Goal: Transaction & Acquisition: Purchase product/service

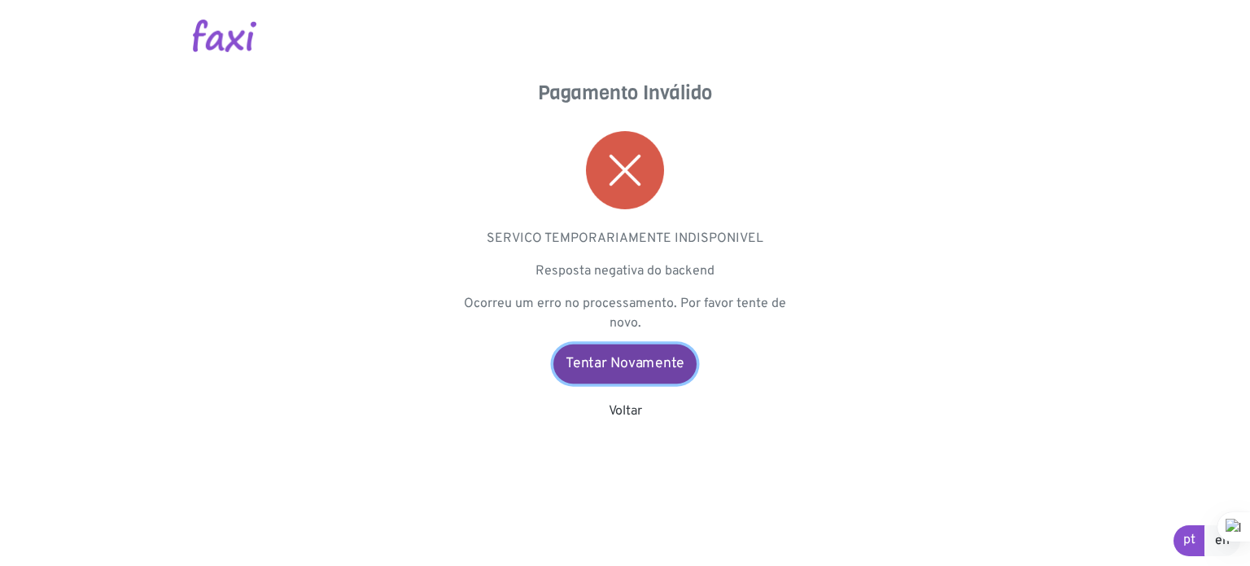
click at [647, 356] on link "Tentar Novamente" at bounding box center [625, 363] width 143 height 39
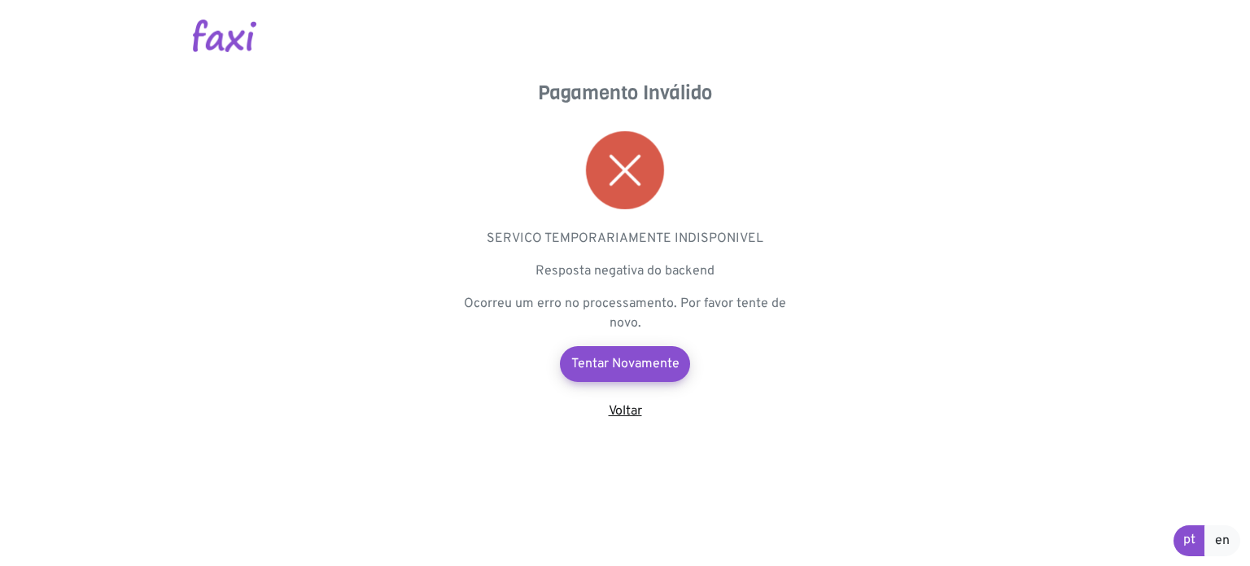
click at [623, 406] on link "Voltar" at bounding box center [625, 411] width 33 height 16
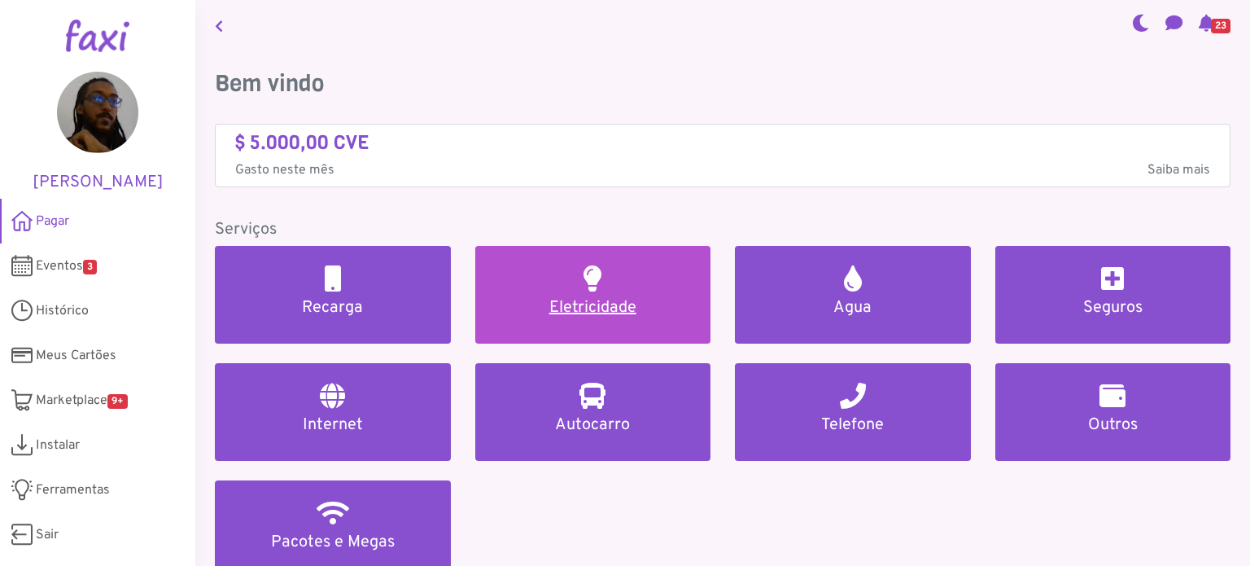
click at [553, 287] on link "Eletricidade" at bounding box center [593, 295] width 236 height 98
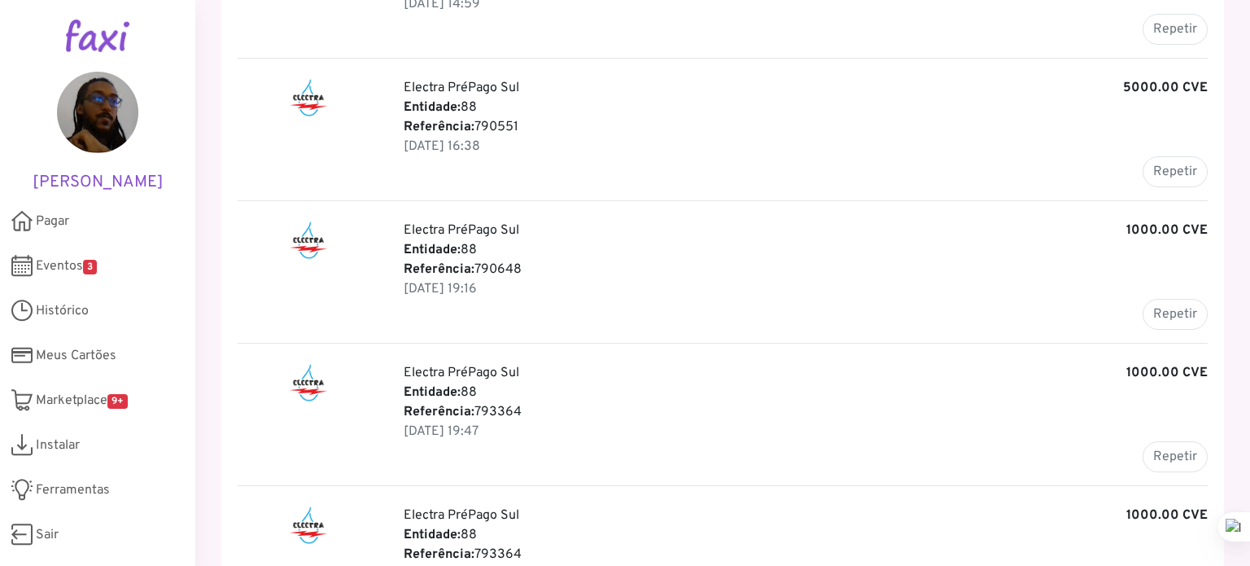
scroll to position [330, 0]
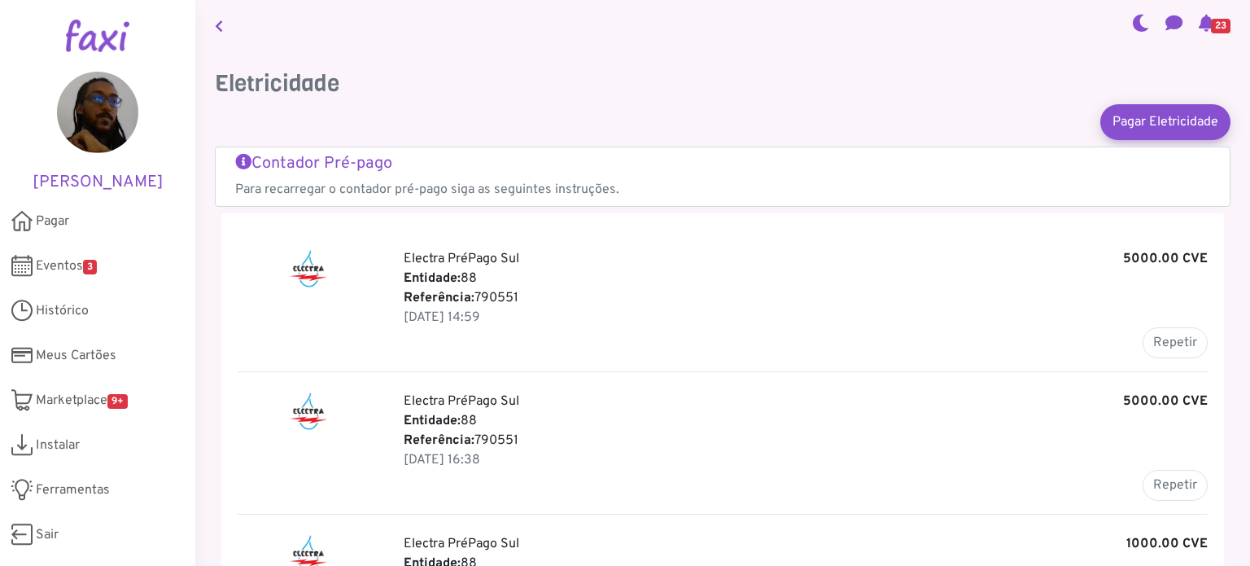
scroll to position [435, 0]
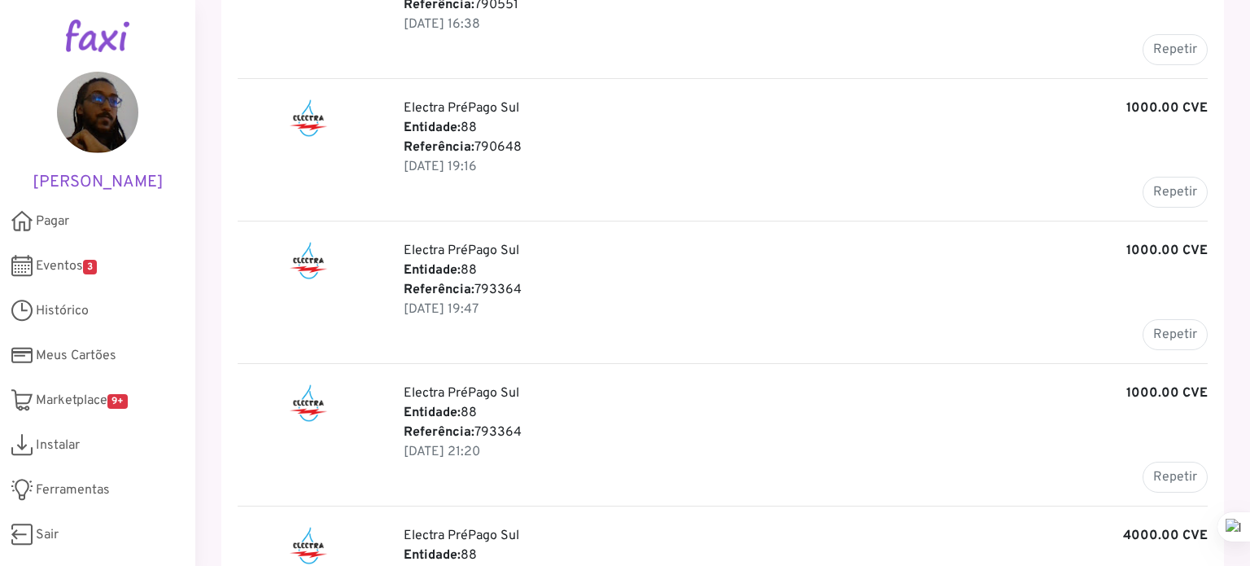
click at [495, 277] on p "Entidade: 88" at bounding box center [806, 270] width 804 height 20
click at [496, 283] on p "Referência: 793364" at bounding box center [806, 290] width 804 height 20
copy p "793364"
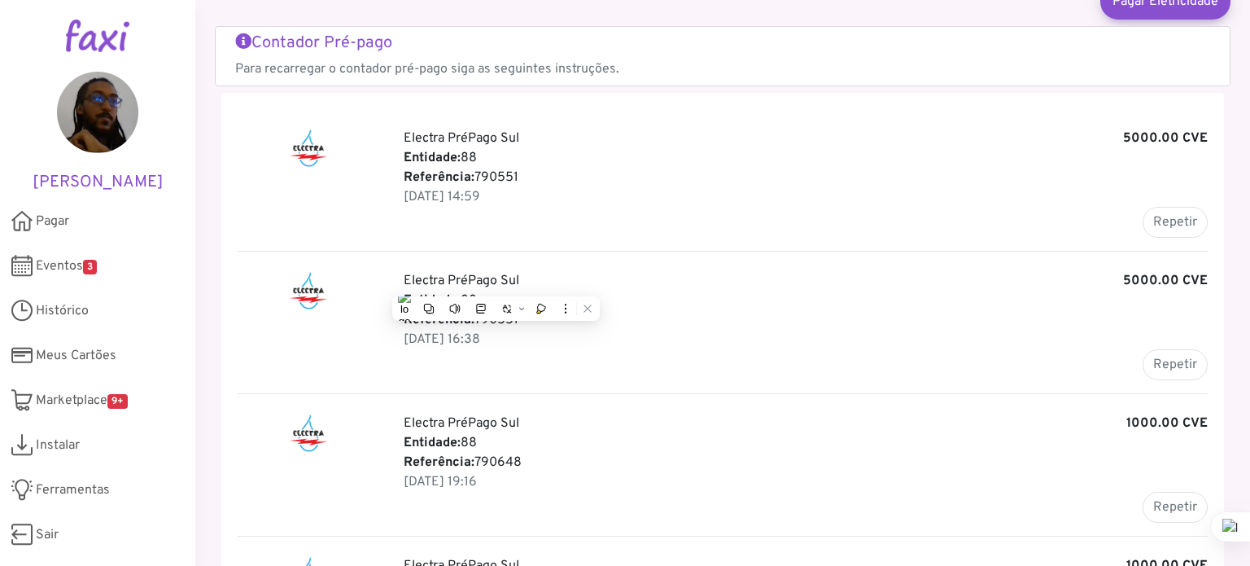
scroll to position [0, 0]
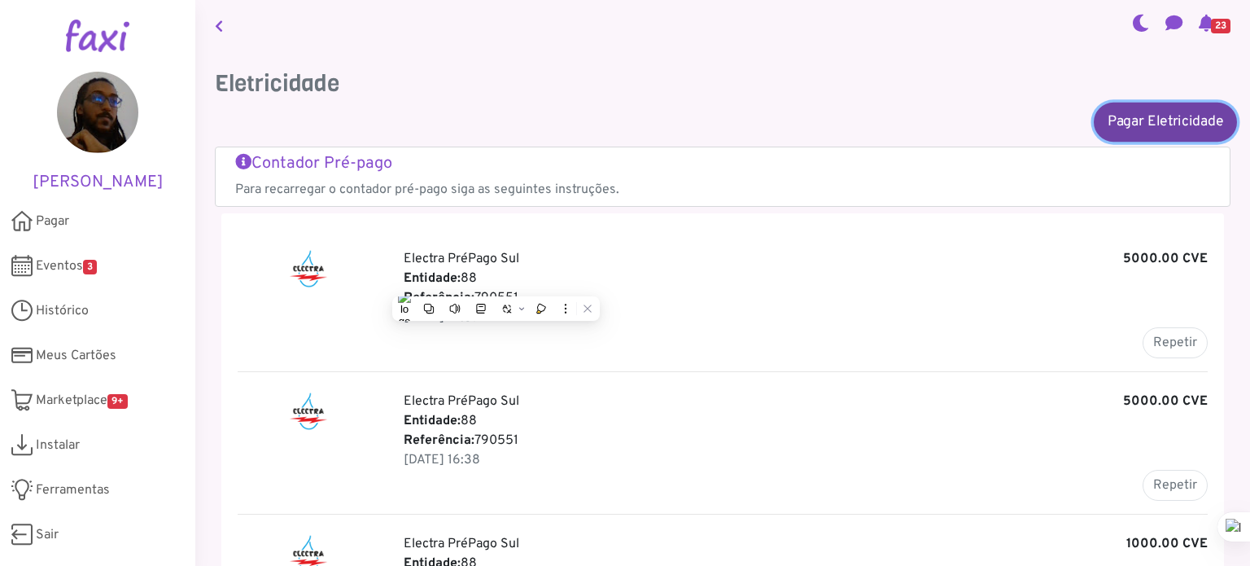
click at [1139, 126] on link "Pagar Eletricidade" at bounding box center [1165, 121] width 143 height 39
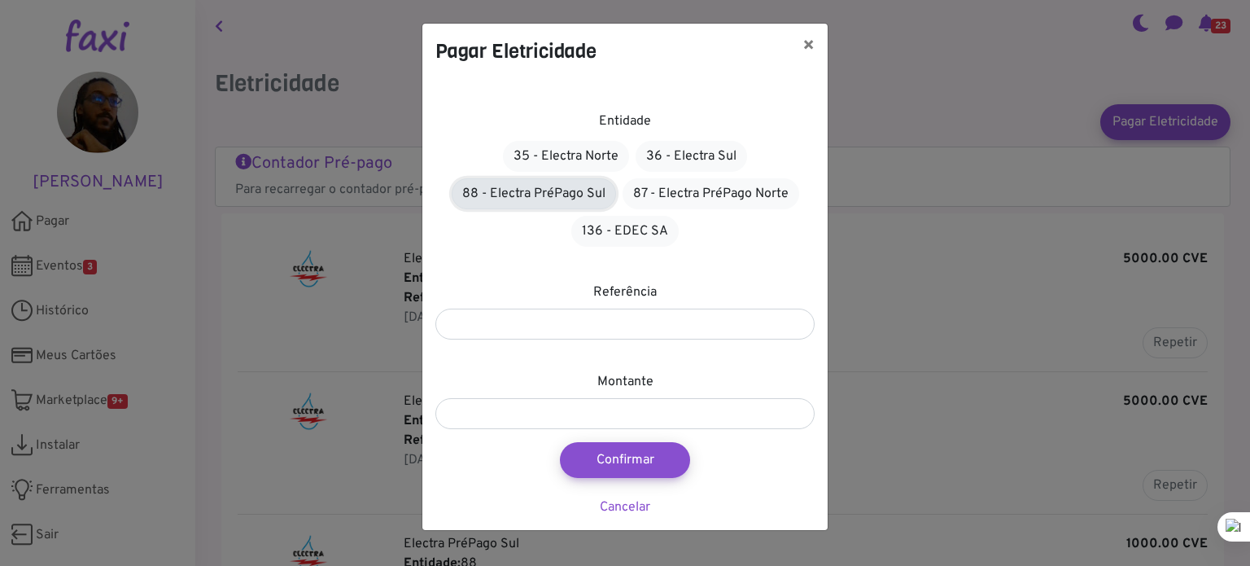
click at [567, 185] on link "88 - Electra PréPago Sul" at bounding box center [534, 193] width 164 height 31
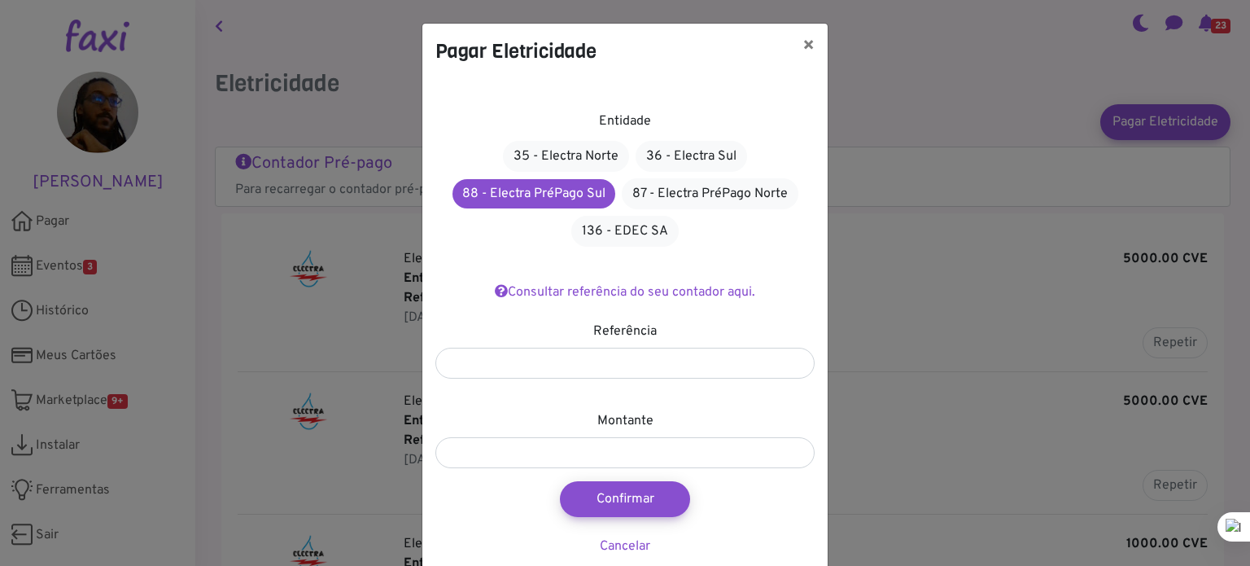
click at [558, 379] on div "Entidade 35 - Electra Norte 36 - Electra Sul 88 - Electra PréPago Sul 87 - Elec…" at bounding box center [624, 324] width 405 height 490
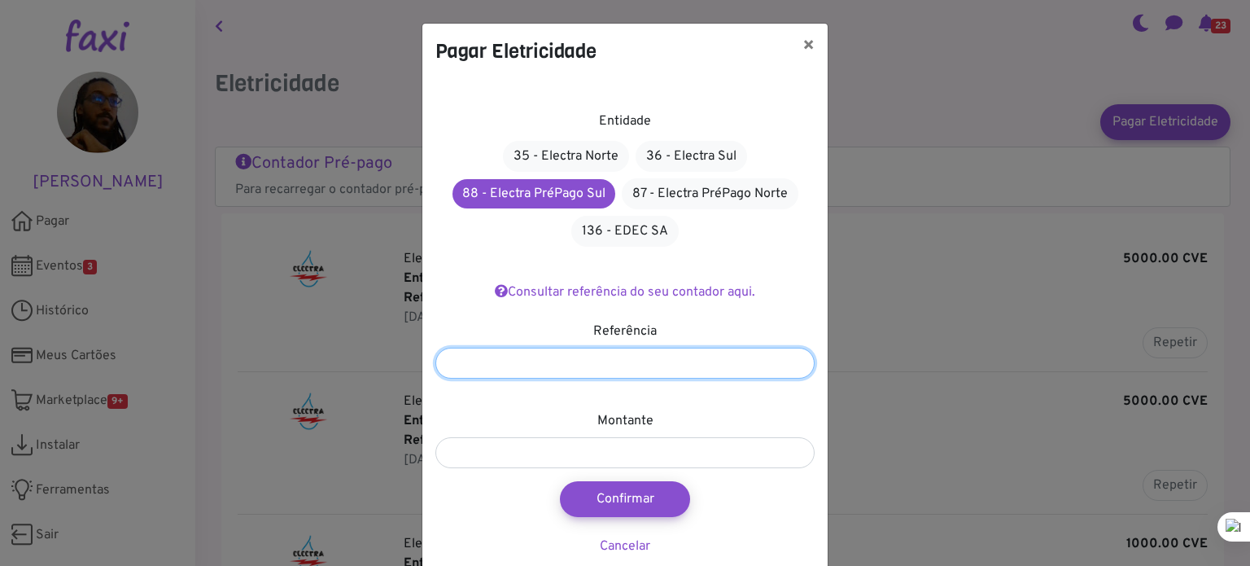
click at [537, 365] on input "number" at bounding box center [624, 363] width 379 height 31
paste input "******"
type input "******"
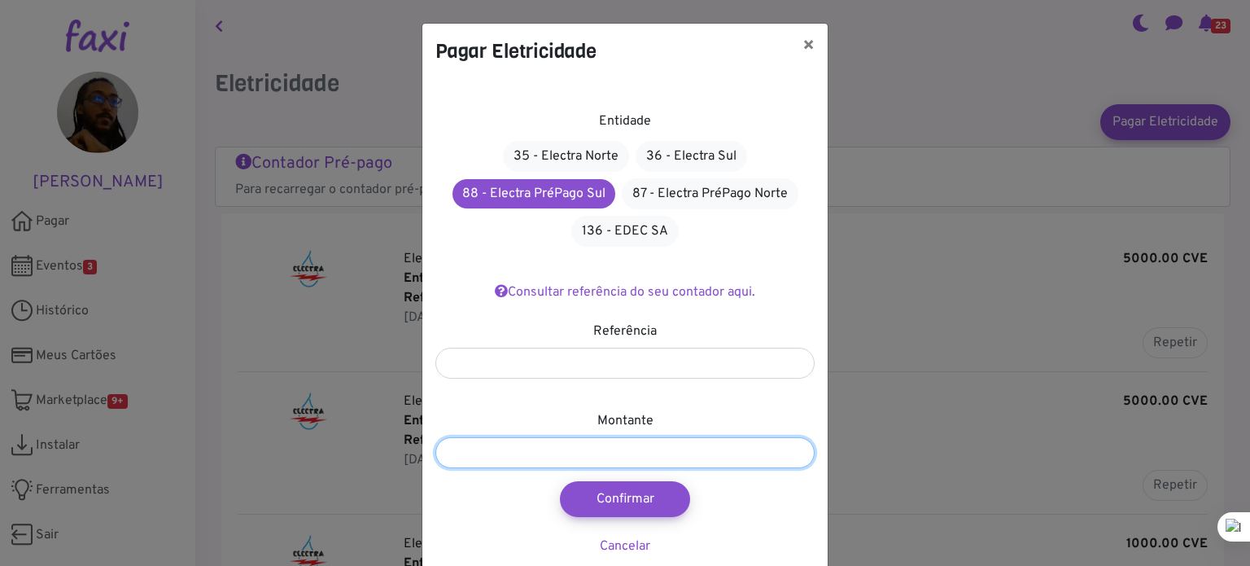
click at [596, 452] on input "number" at bounding box center [624, 452] width 379 height 31
type input "***"
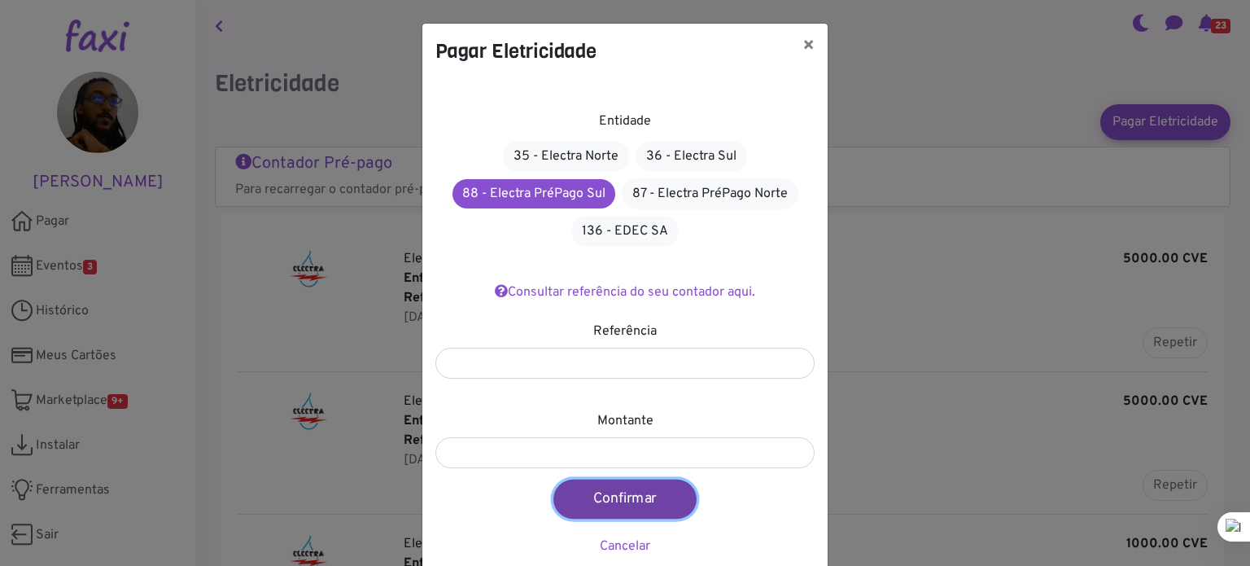
click at [632, 494] on button "Confirmar" at bounding box center [625, 498] width 143 height 39
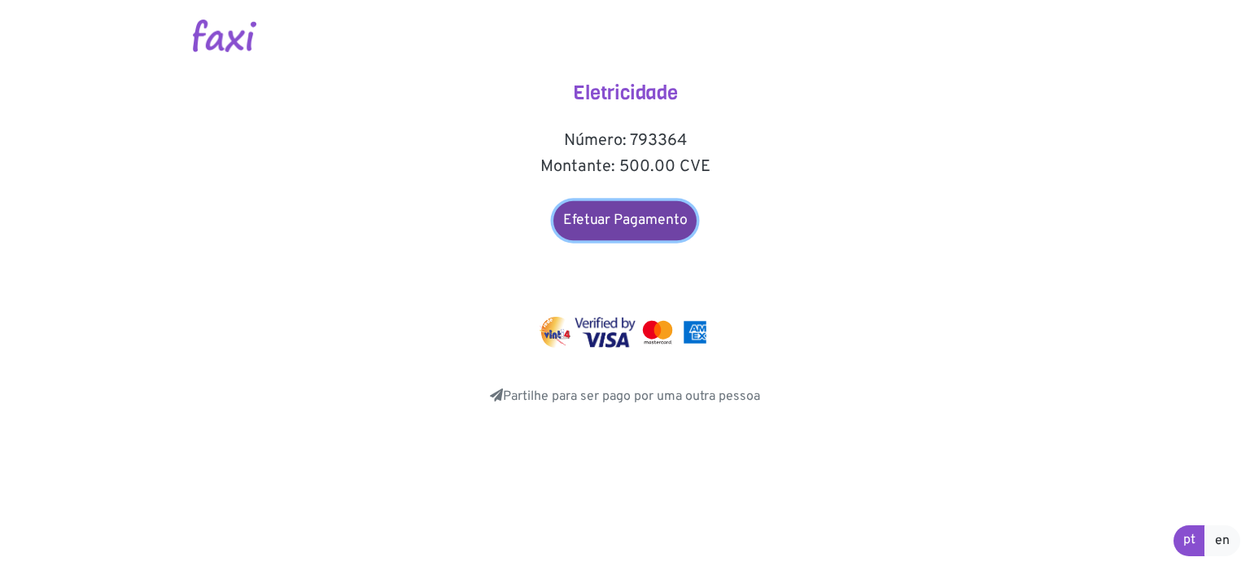
click at [654, 218] on link "Efetuar Pagamento" at bounding box center [625, 220] width 143 height 39
